Goal: Task Accomplishment & Management: Use online tool/utility

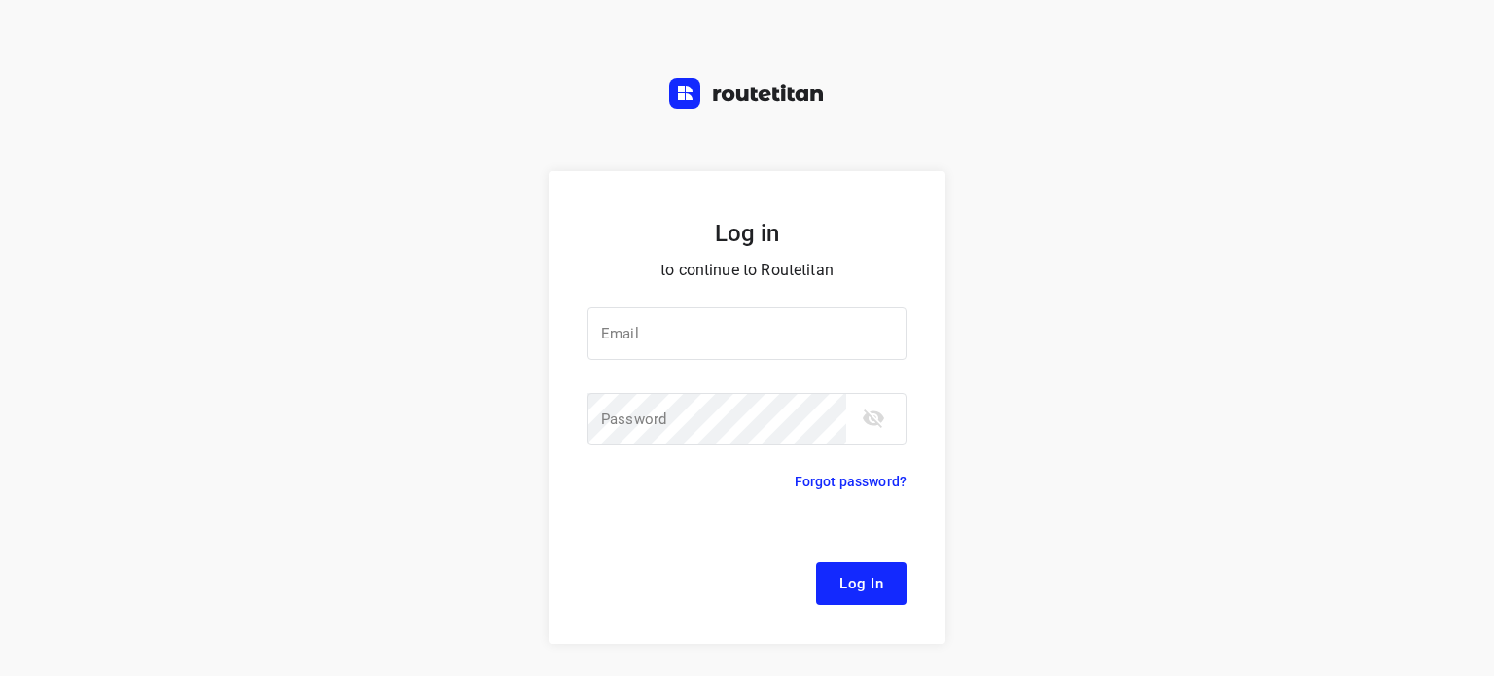
click at [1018, 240] on div "Log in to continue to Routetitan Email Email ​ Password Password ​ Forgot passw…" at bounding box center [747, 466] width 1494 height 590
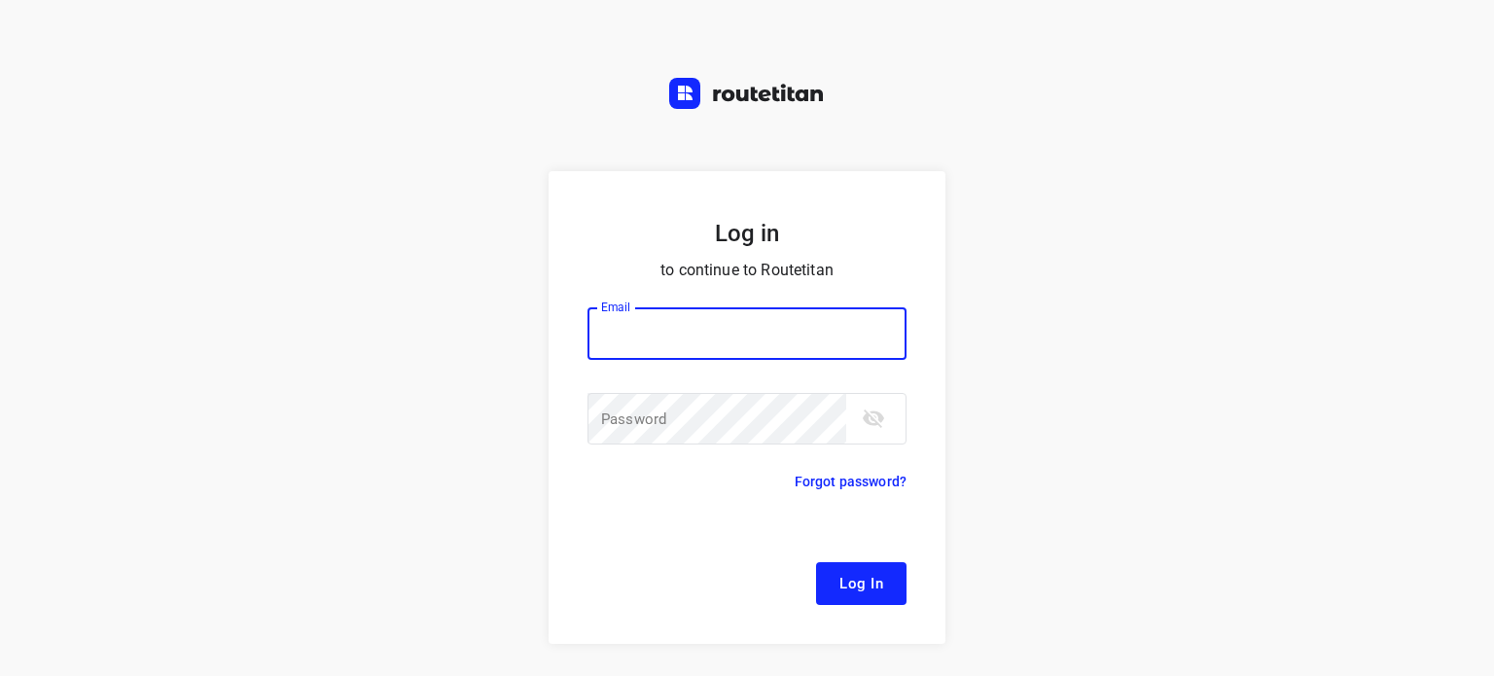
click at [856, 330] on input "email" at bounding box center [747, 333] width 319 height 53
click at [0, 0] on div at bounding box center [0, 0] width 0 height 0
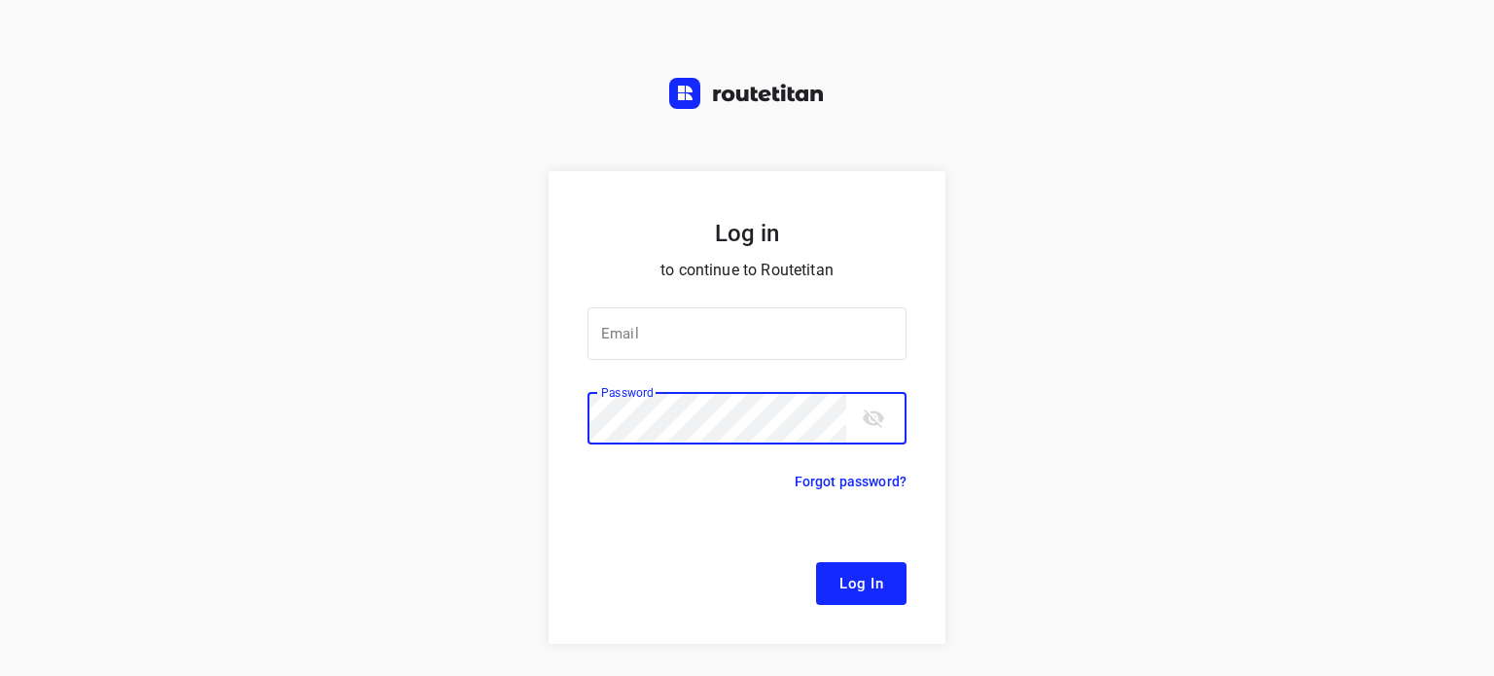
type input "[EMAIL_ADDRESS][DOMAIN_NAME]"
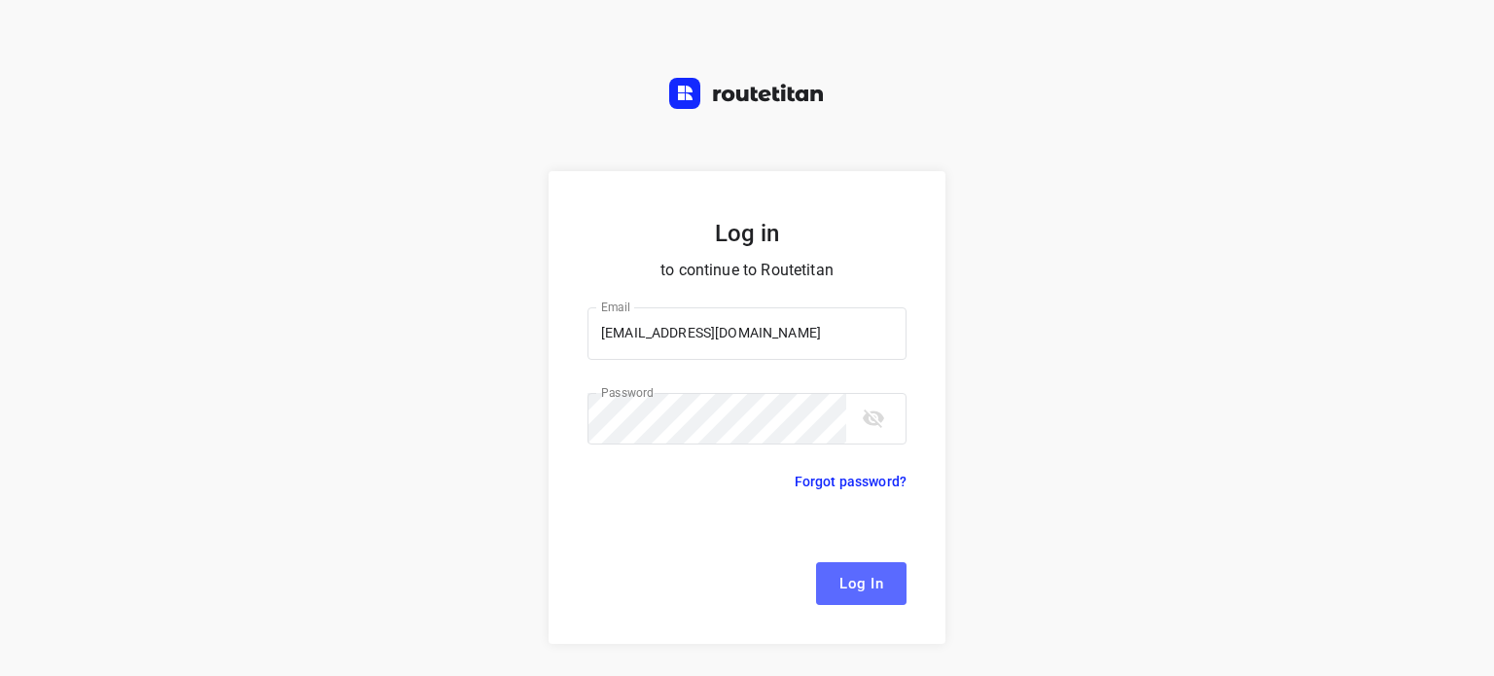
click at [850, 571] on span "Log In" at bounding box center [862, 583] width 44 height 25
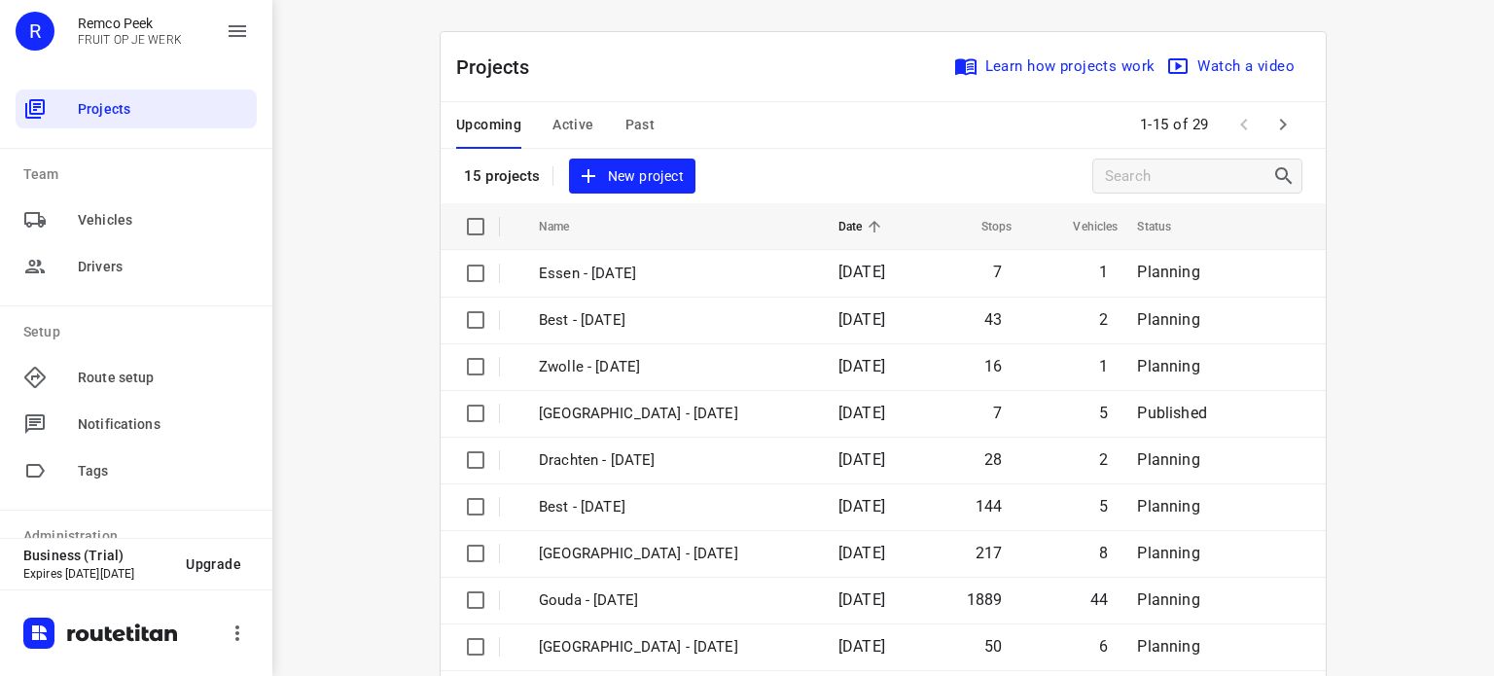
click at [0, 0] on div at bounding box center [0, 0] width 0 height 0
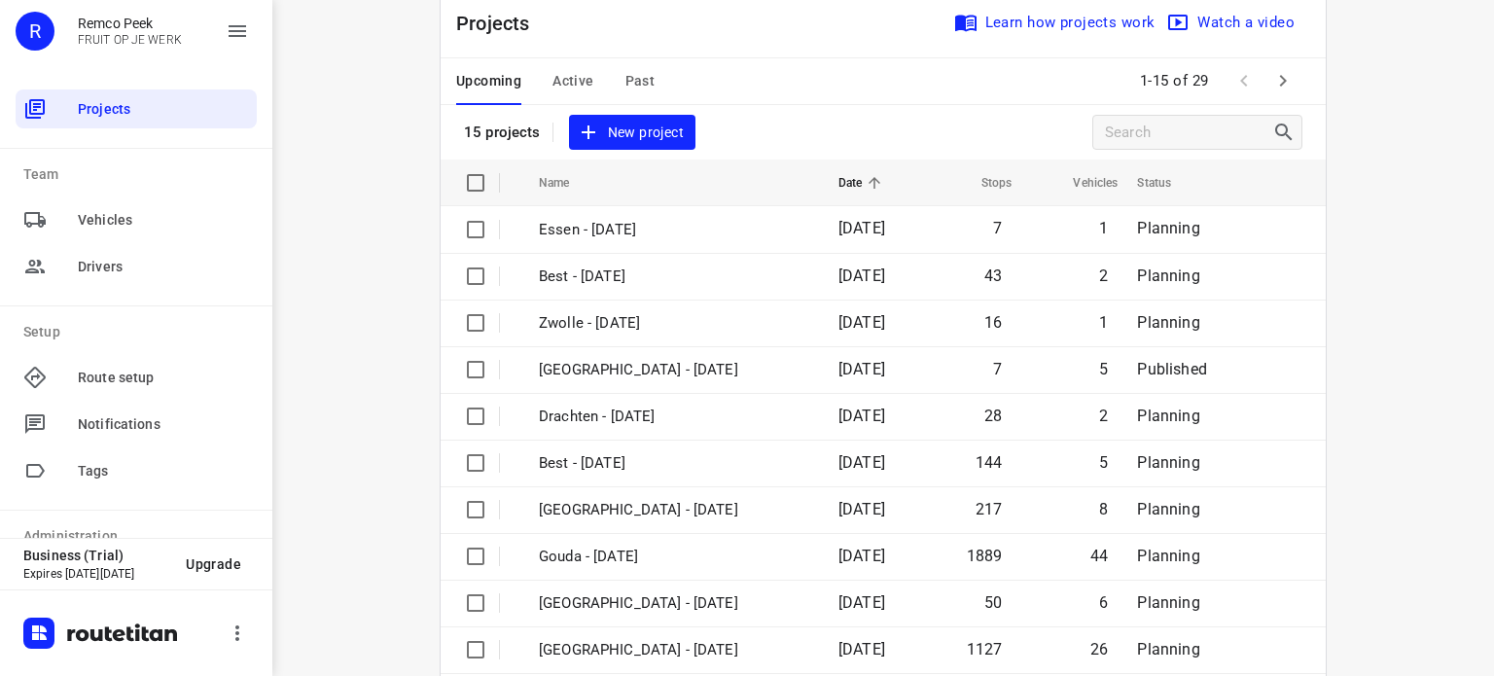
scroll to position [35, 0]
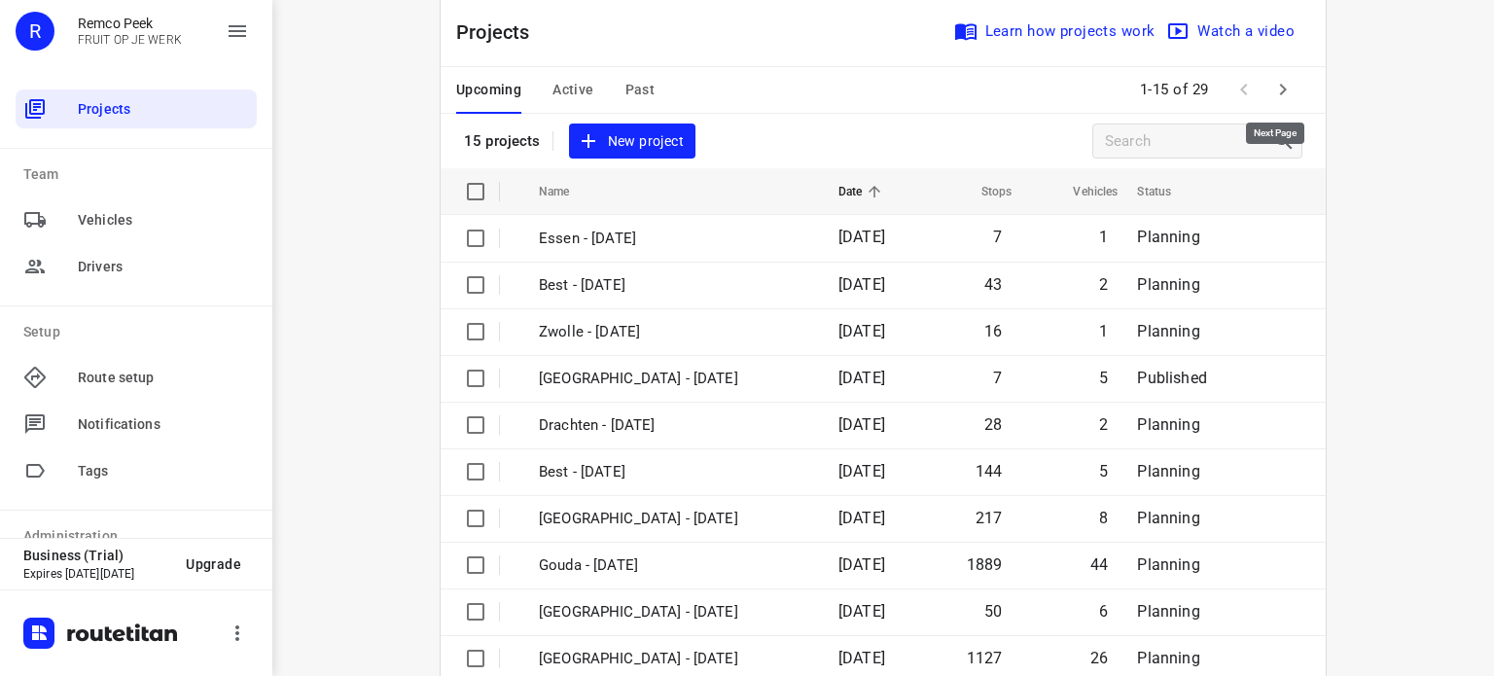
click at [1280, 90] on icon "button" at bounding box center [1283, 90] width 7 height 12
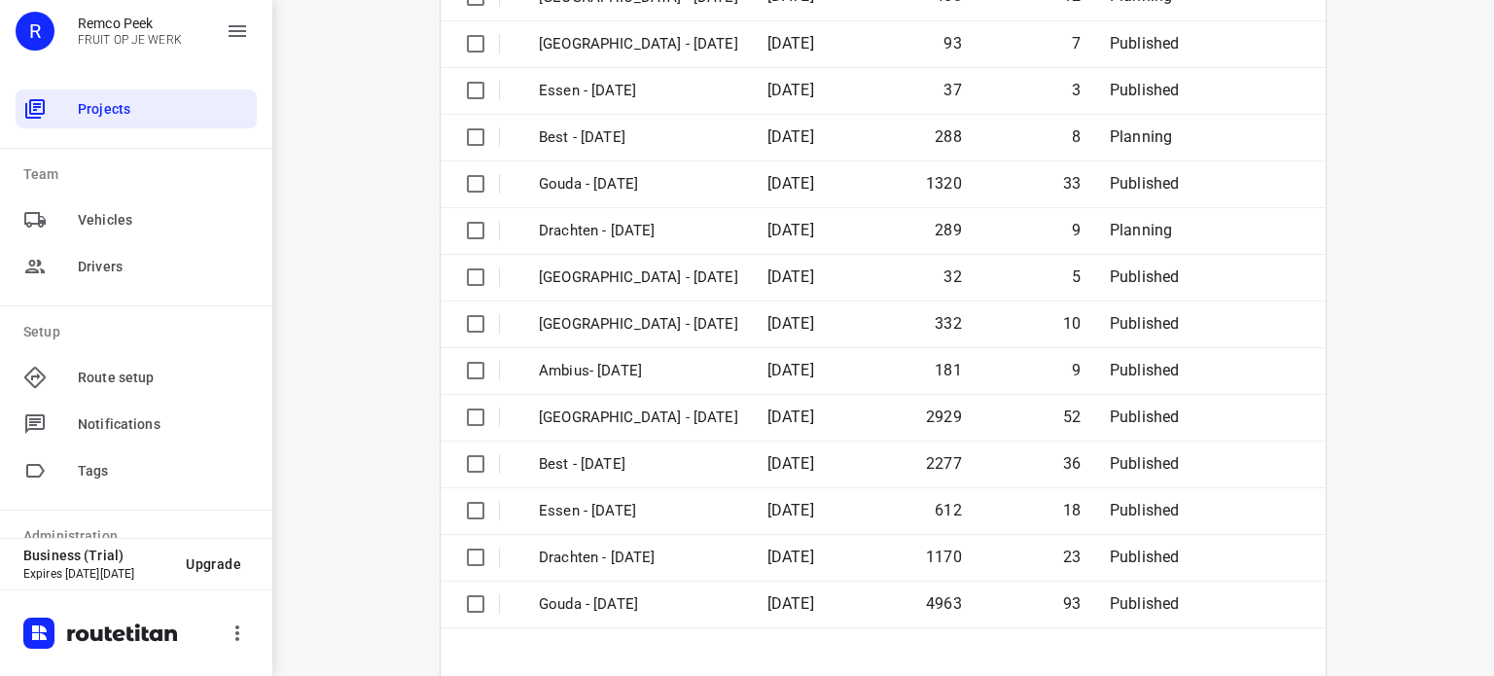
scroll to position [285, 0]
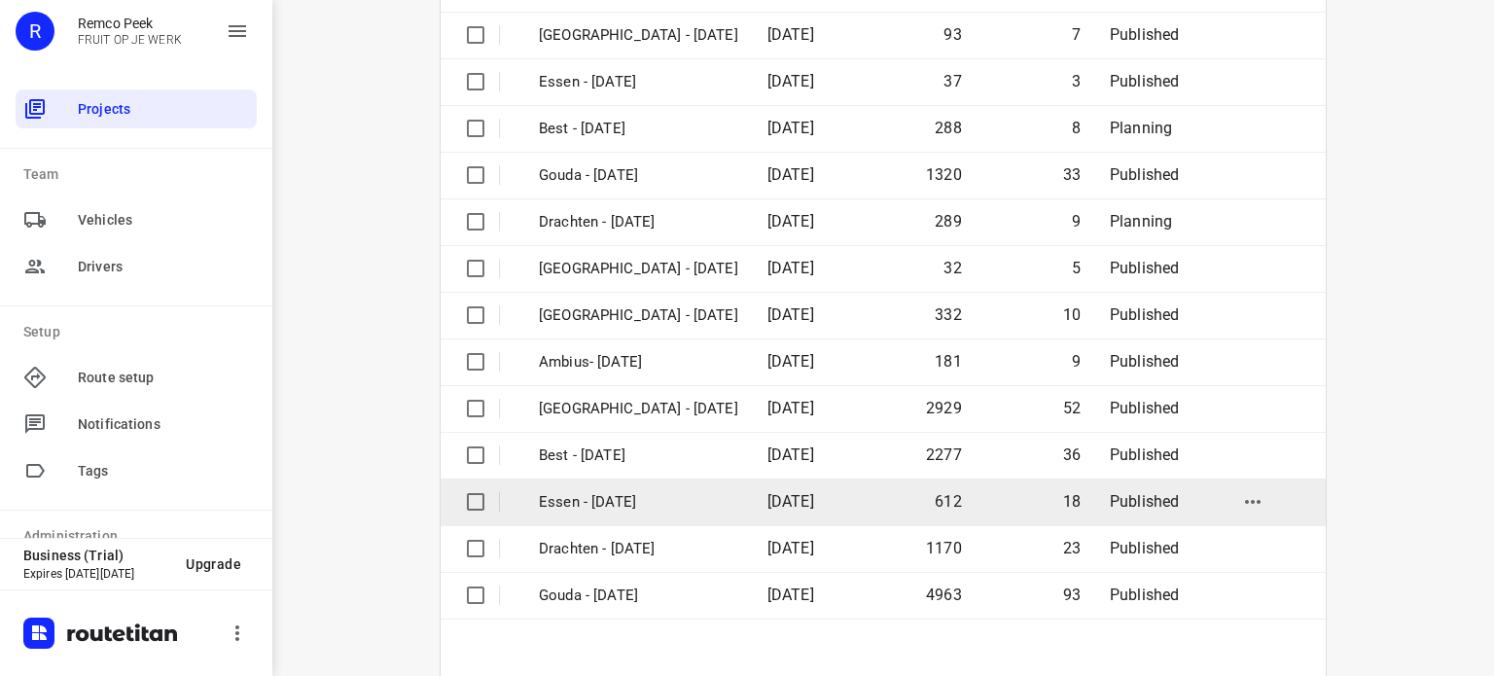
click at [764, 497] on td "[DATE]" at bounding box center [808, 502] width 112 height 47
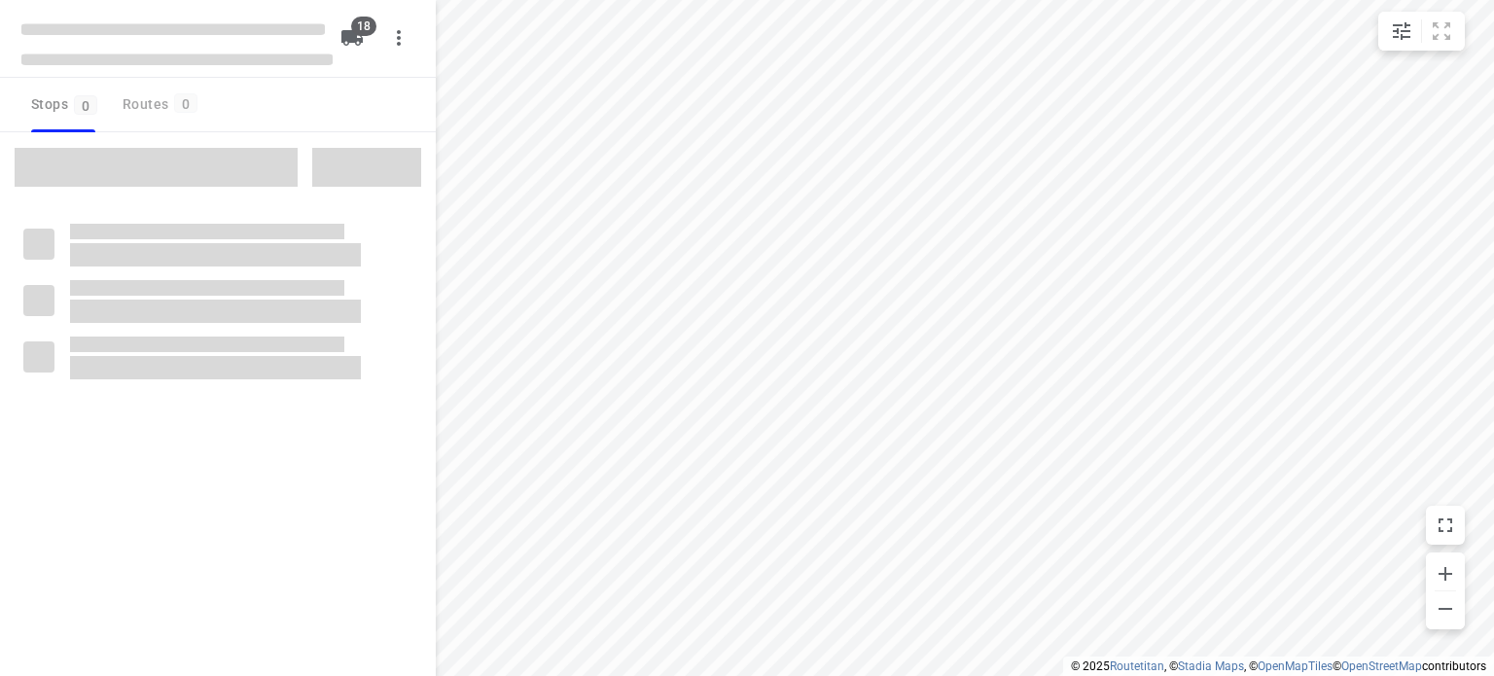
checkbox input "true"
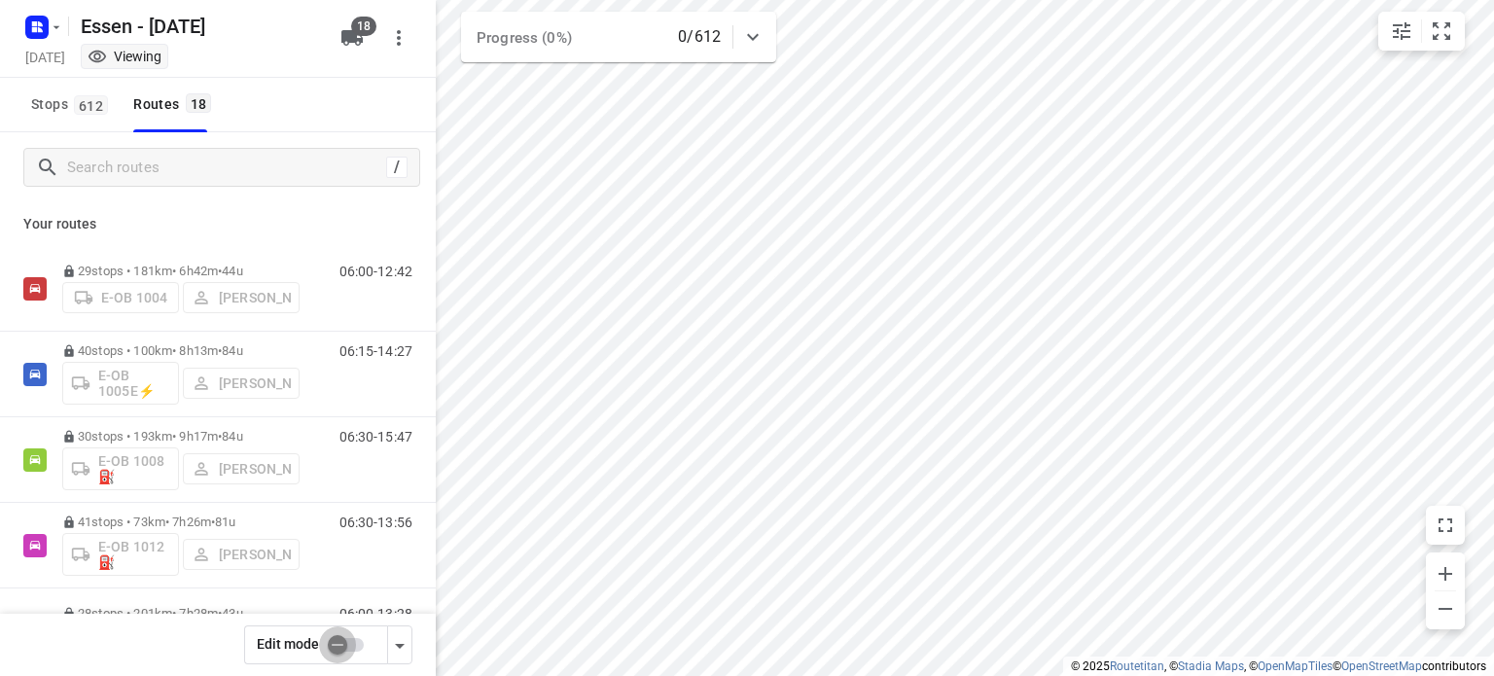
click at [335, 658] on input "checkbox" at bounding box center [337, 645] width 111 height 37
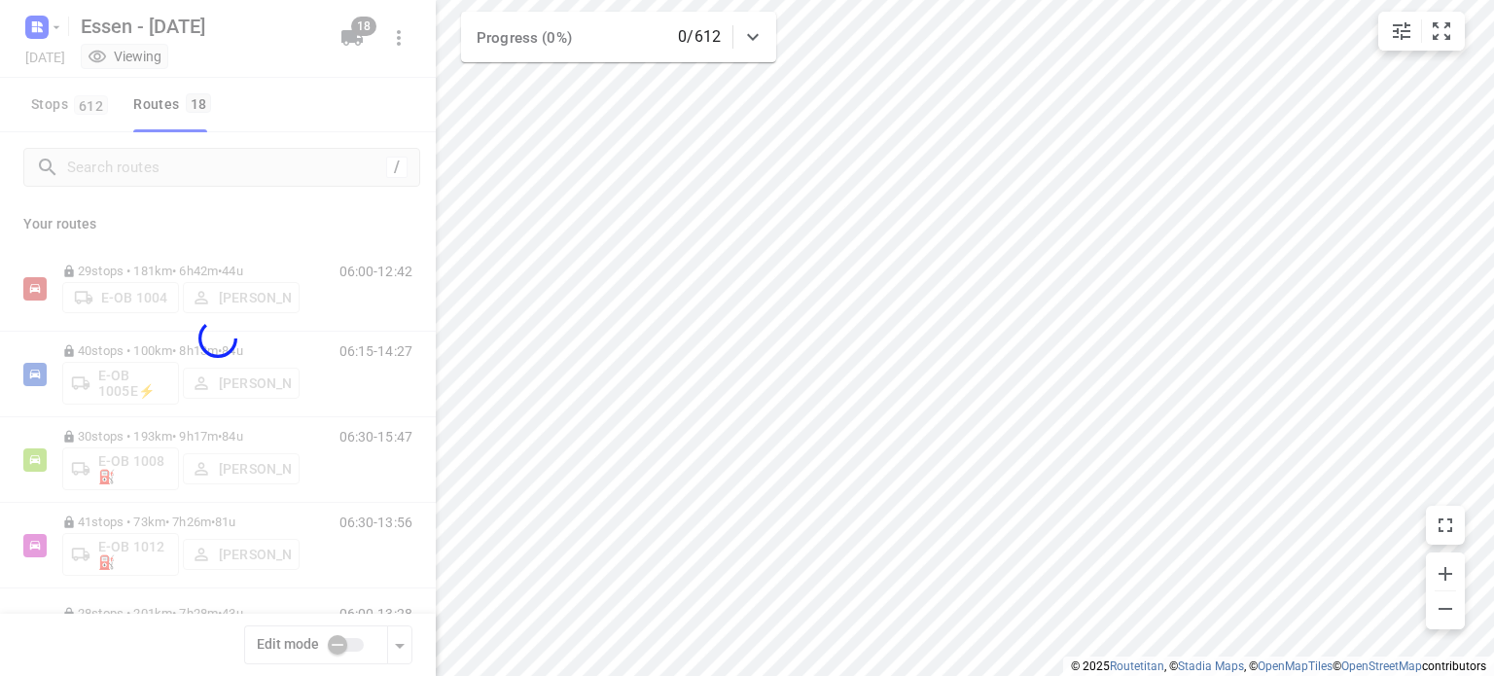
checkbox input "true"
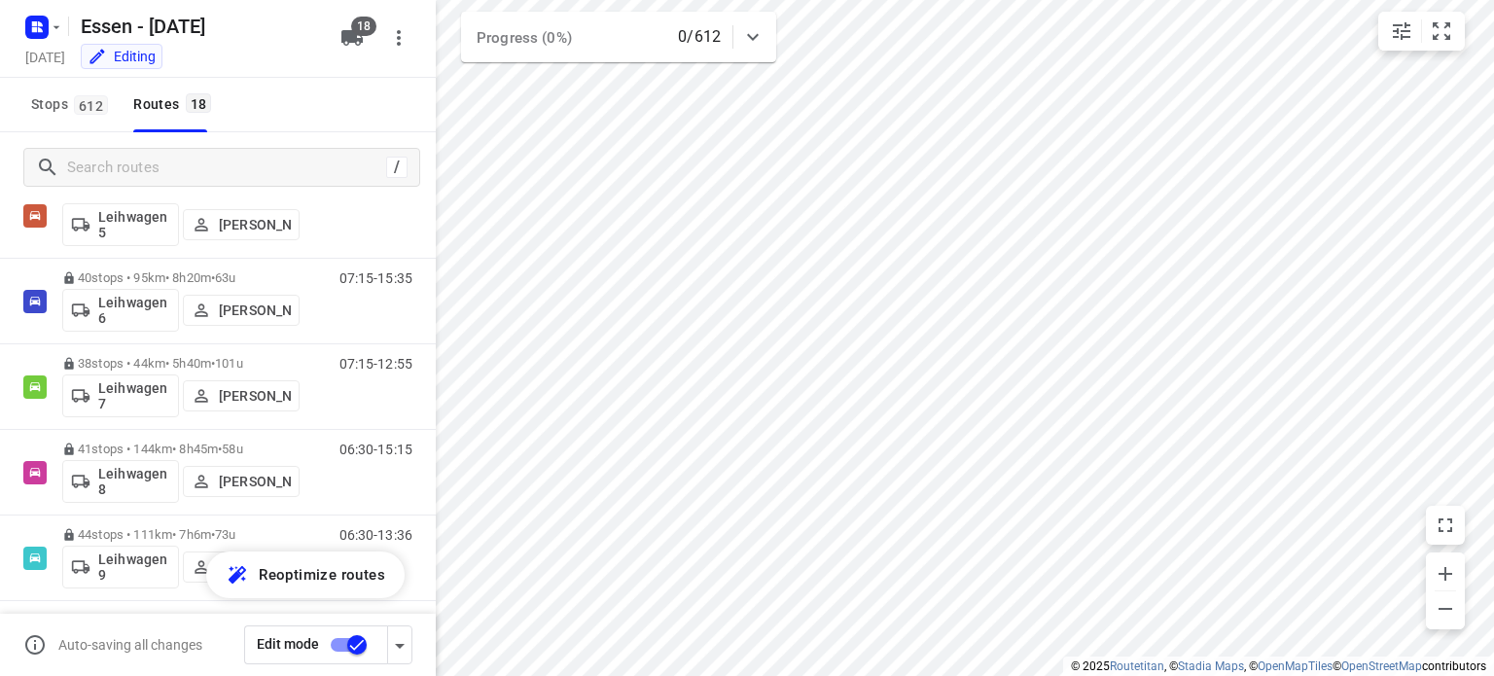
scroll to position [1093, 0]
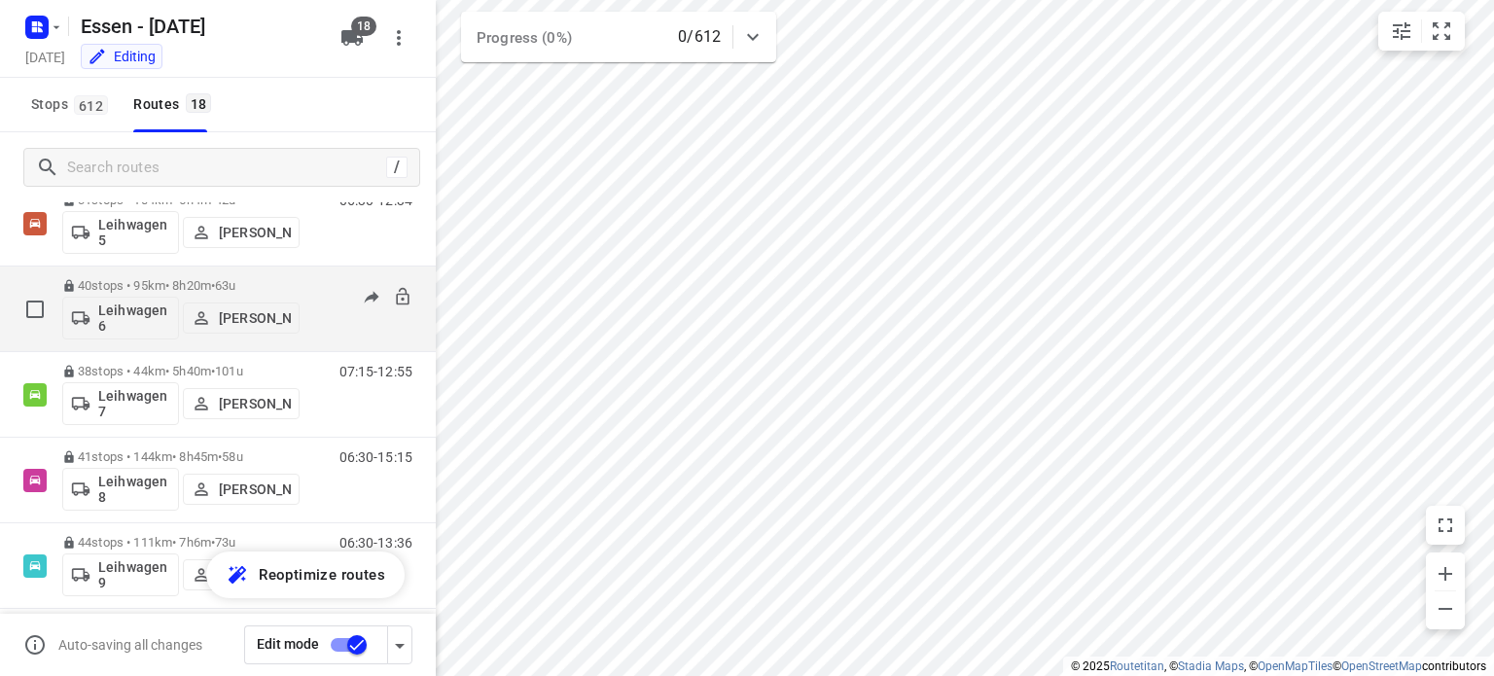
click at [187, 284] on p "40 stops • 95km • 8h20m • 63u" at bounding box center [180, 285] width 237 height 15
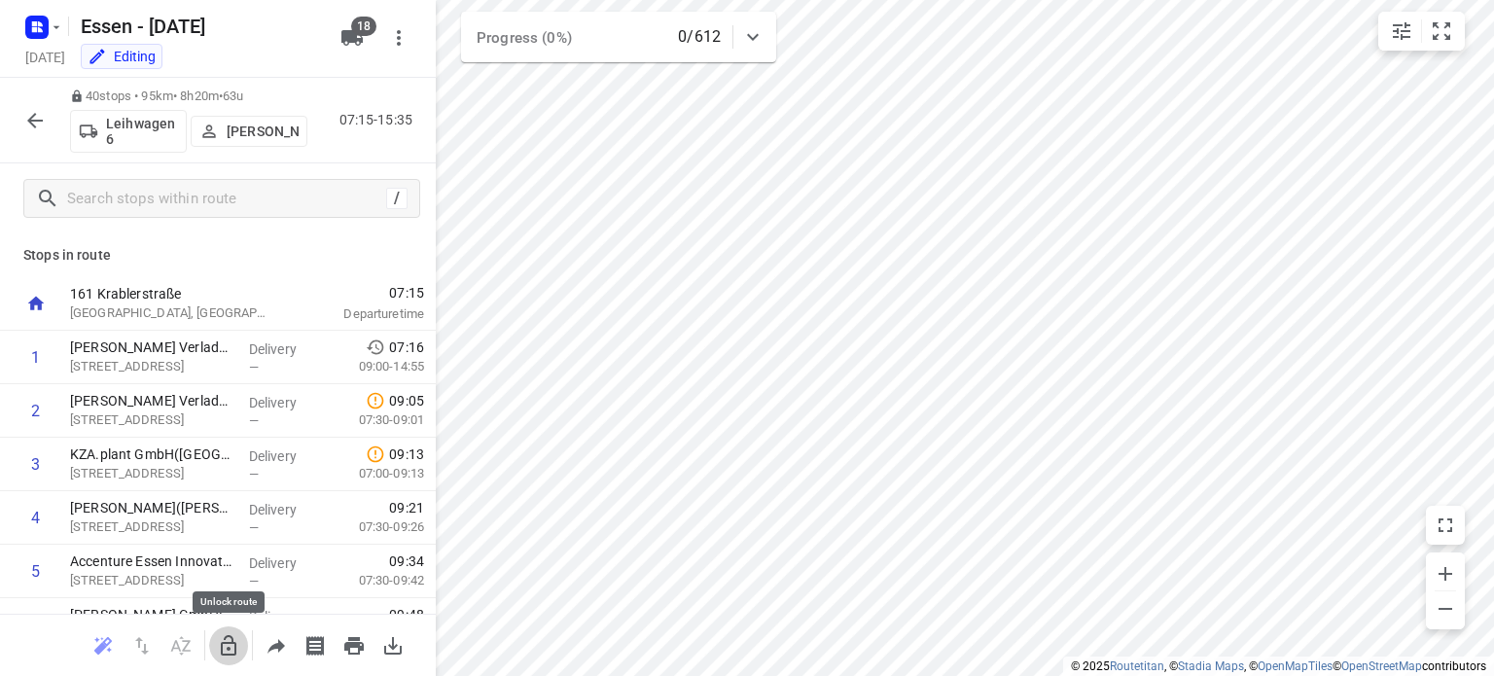
click at [227, 641] on icon "button" at bounding box center [229, 645] width 16 height 20
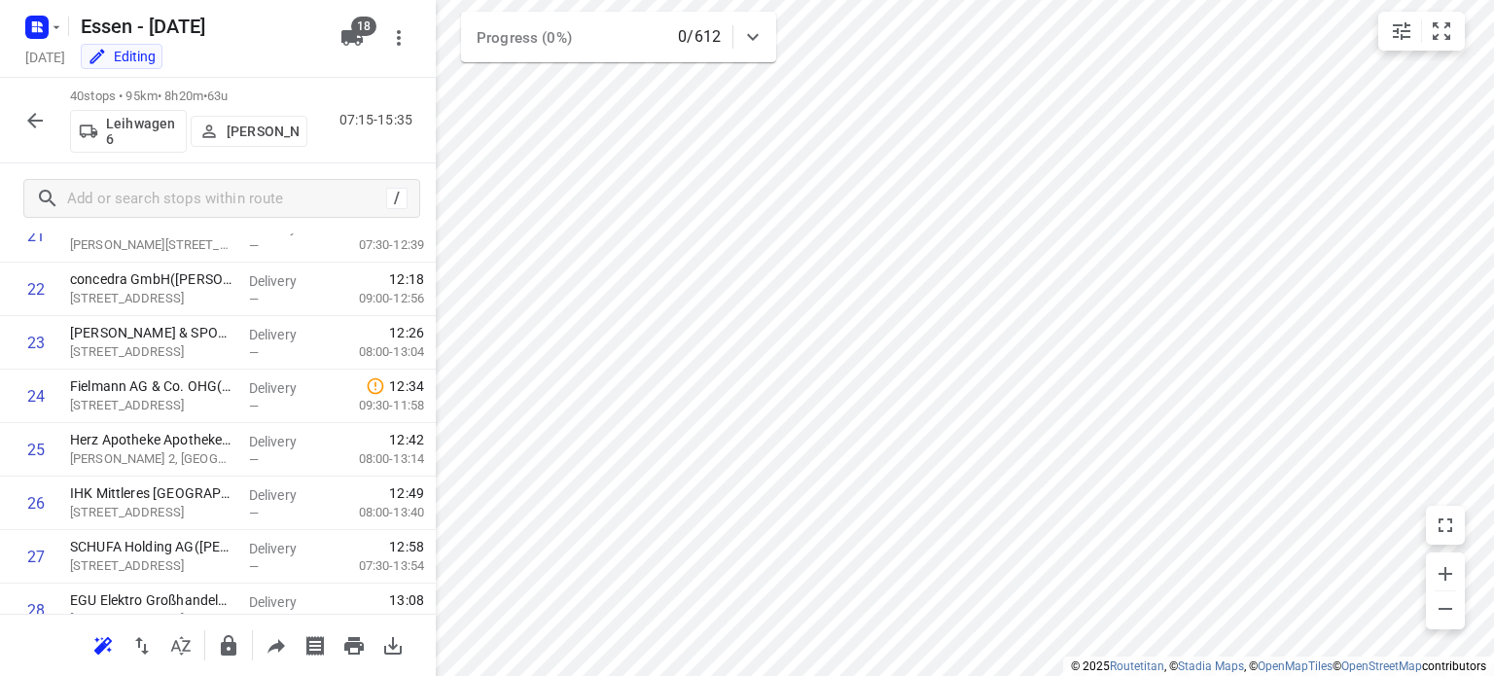
scroll to position [1911, 0]
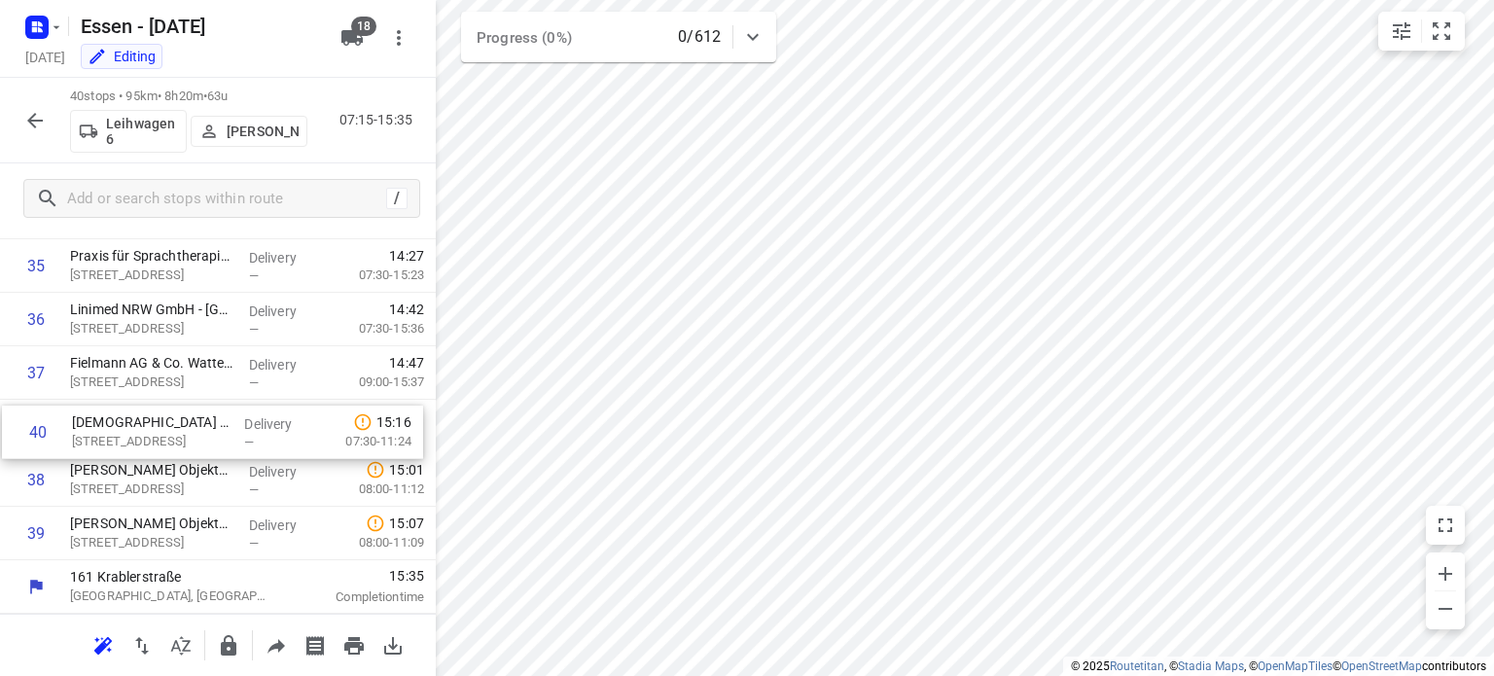
drag, startPoint x: 153, startPoint y: 542, endPoint x: 157, endPoint y: 435, distance: 107.1
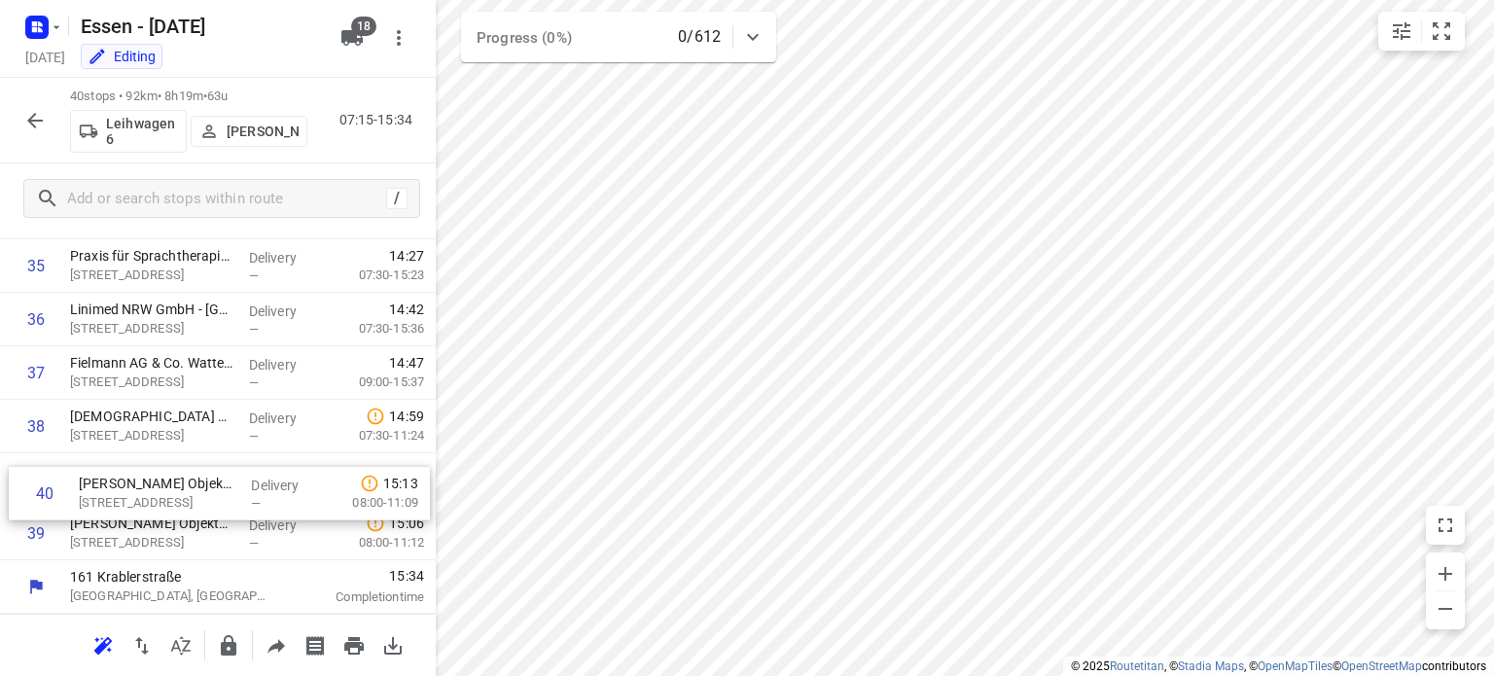
drag, startPoint x: 108, startPoint y: 539, endPoint x: 120, endPoint y: 492, distance: 48.1
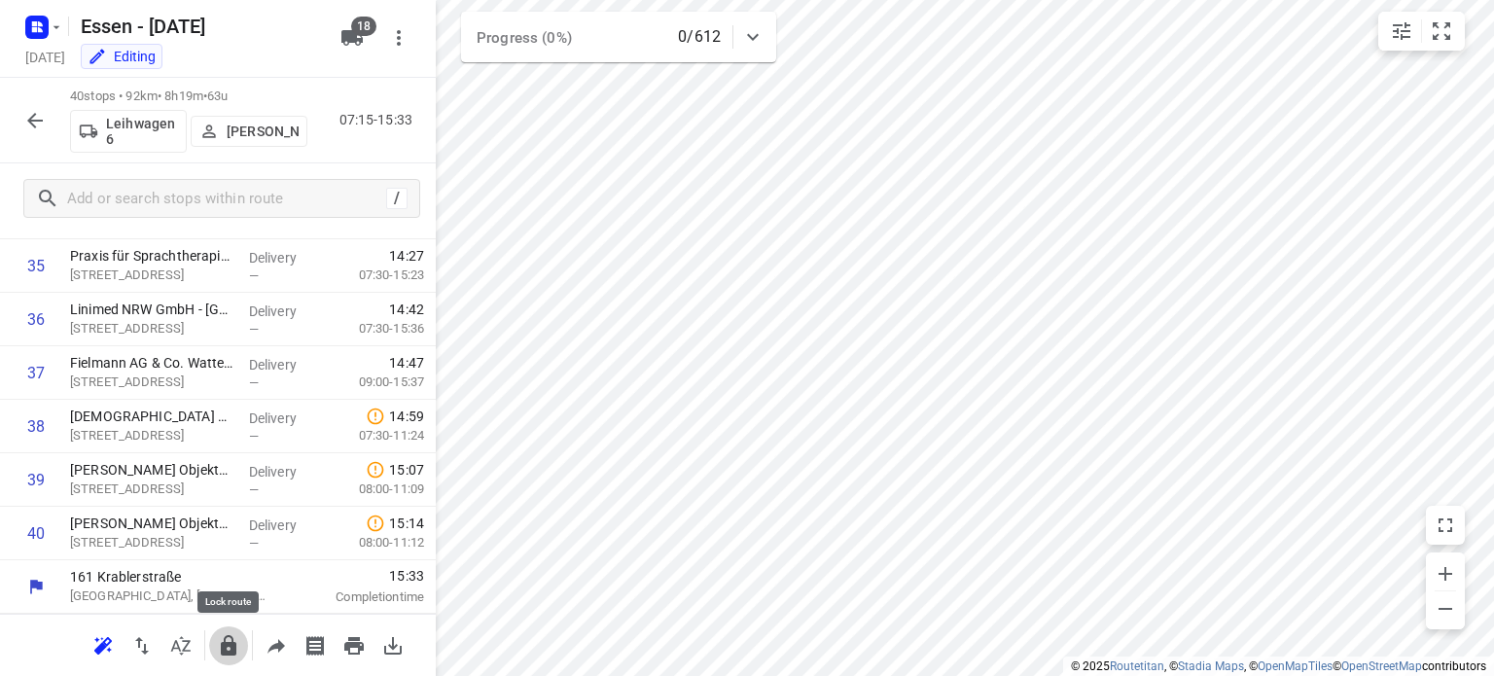
click at [233, 653] on icon "button" at bounding box center [229, 645] width 16 height 20
click at [30, 121] on icon "button" at bounding box center [35, 121] width 16 height 16
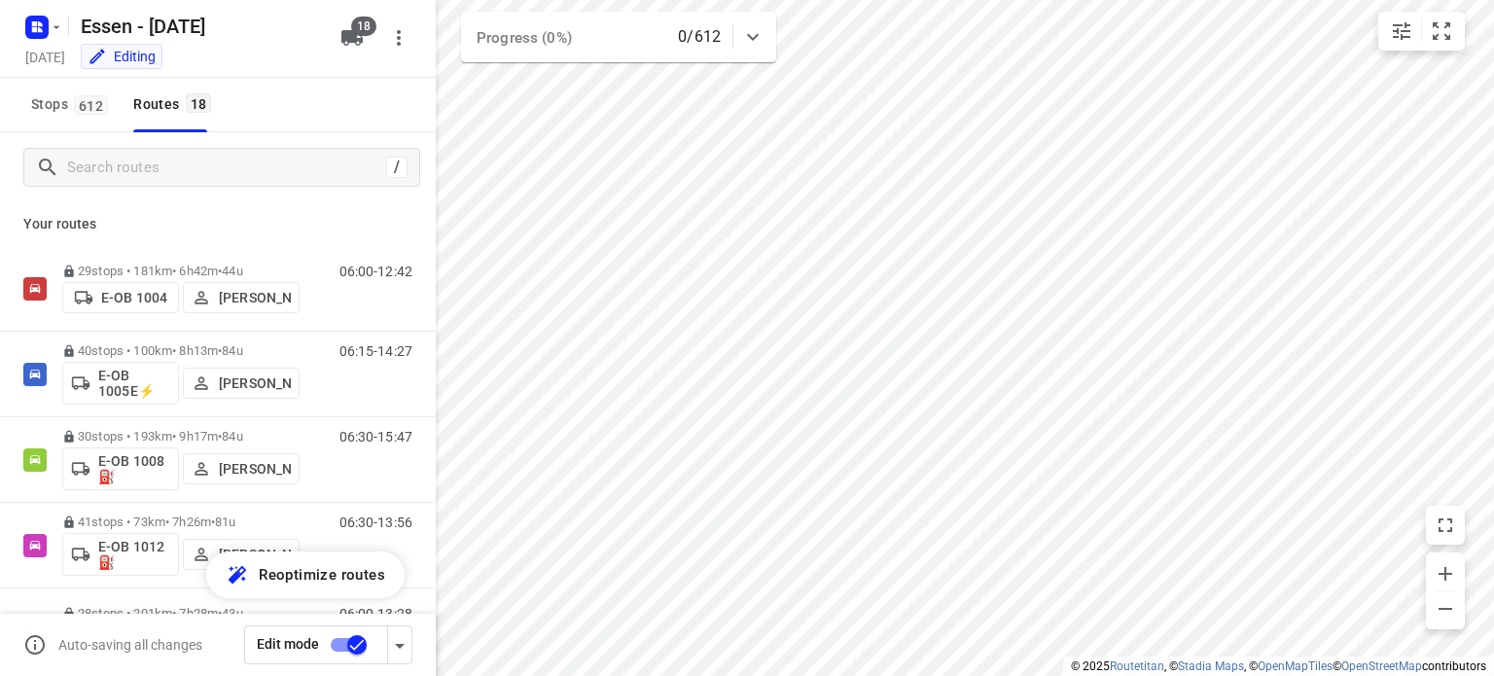
click at [358, 637] on input "checkbox" at bounding box center [357, 645] width 111 height 37
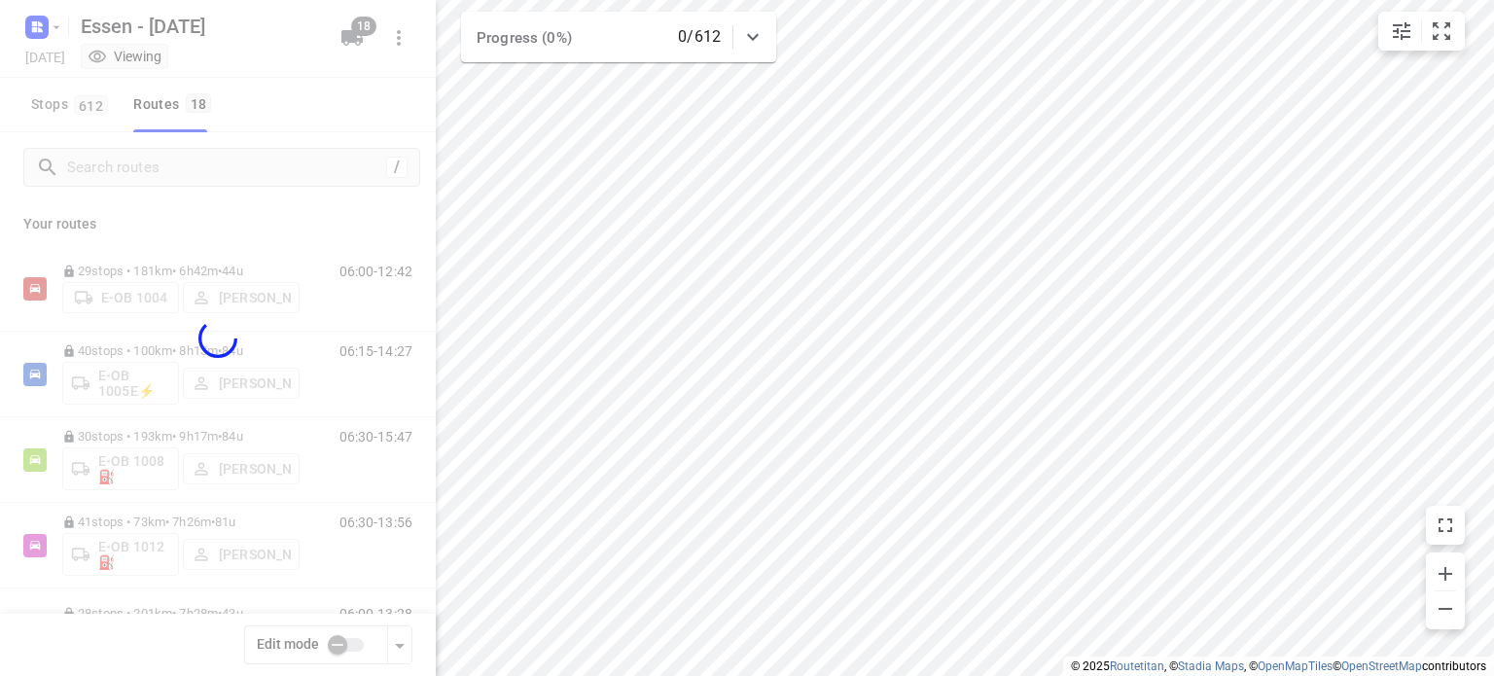
checkbox input "false"
